Goal: Navigation & Orientation: Find specific page/section

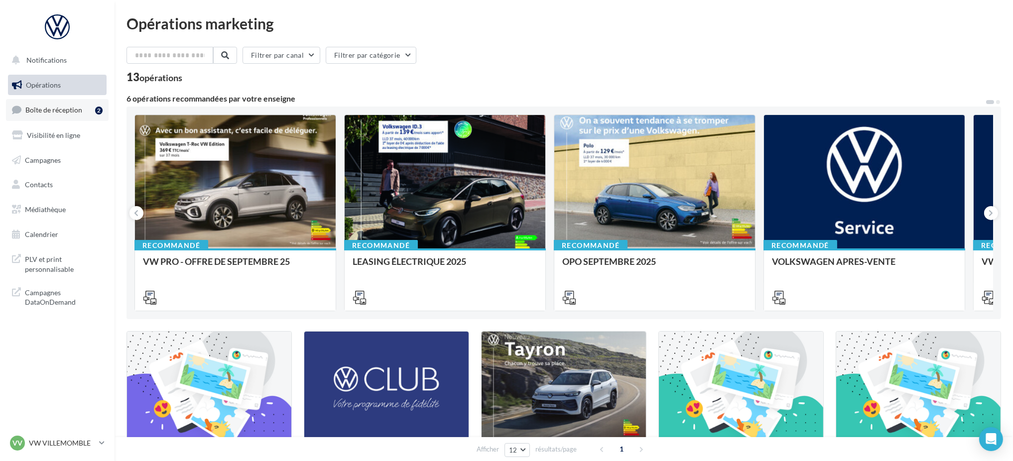
click at [70, 106] on span "Boîte de réception" at bounding box center [53, 110] width 57 height 8
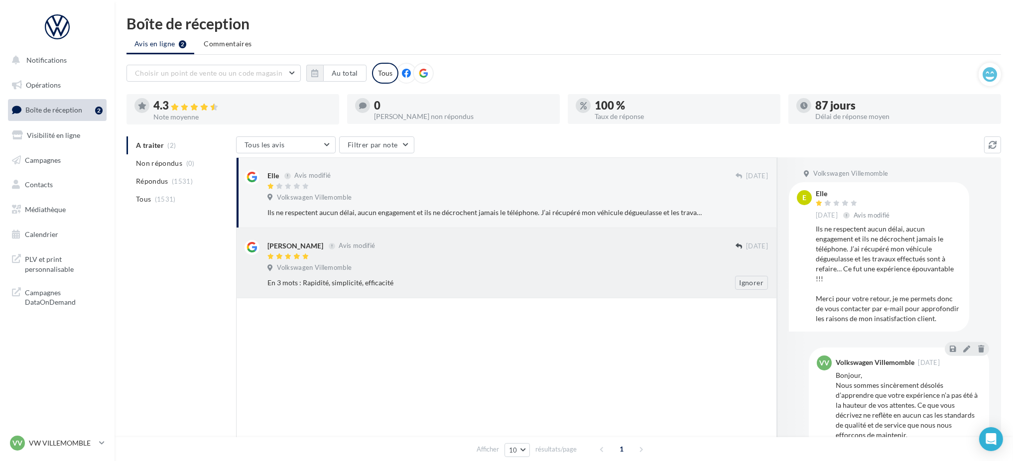
click at [313, 266] on span "Volkswagen Villemomble" at bounding box center [314, 268] width 75 height 9
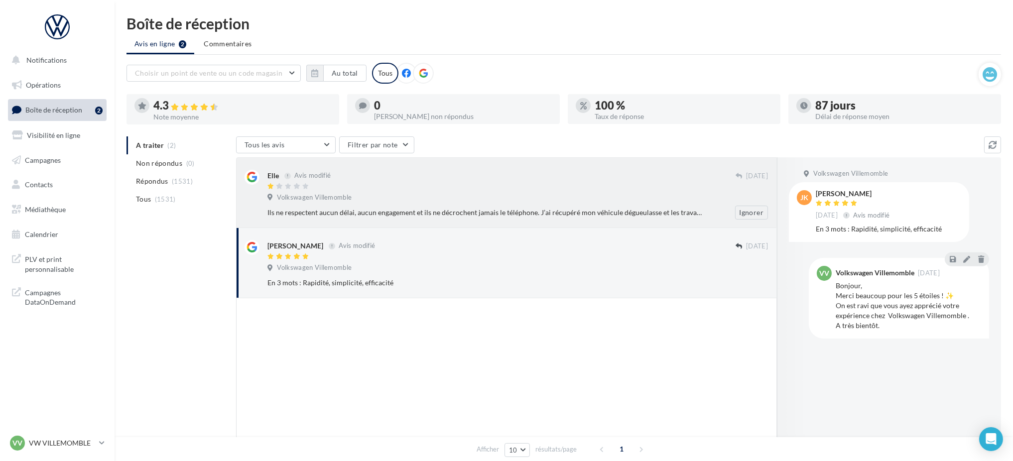
click at [405, 200] on div "Volkswagen Villemomble" at bounding box center [517, 198] width 501 height 11
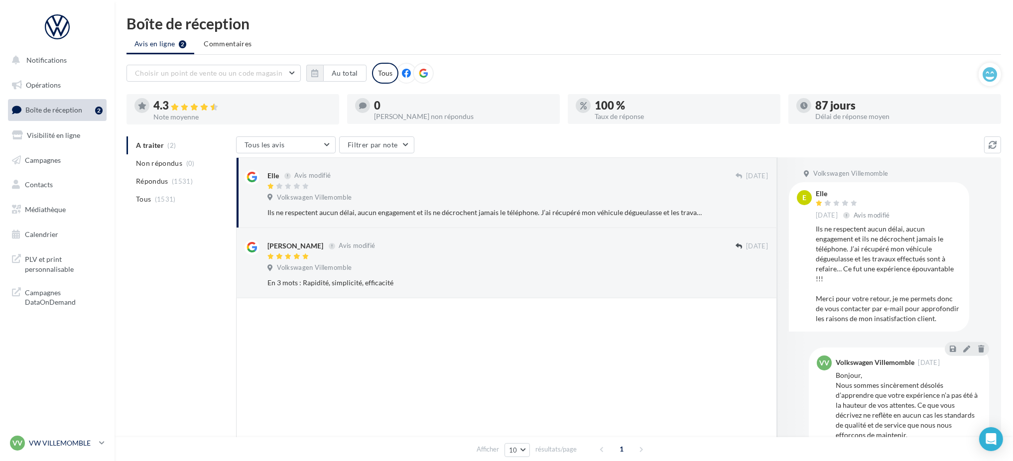
drag, startPoint x: 61, startPoint y: 440, endPoint x: 65, endPoint y: 430, distance: 10.9
click at [61, 441] on p "VW VILLEMOMBLE" at bounding box center [62, 443] width 66 height 10
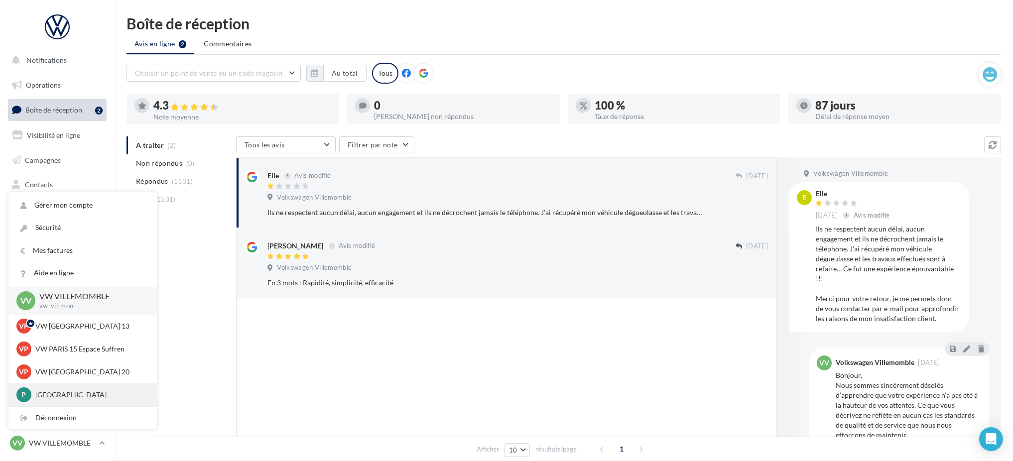
click at [91, 394] on p "[GEOGRAPHIC_DATA]" at bounding box center [90, 395] width 110 height 10
